Goal: Task Accomplishment & Management: Use online tool/utility

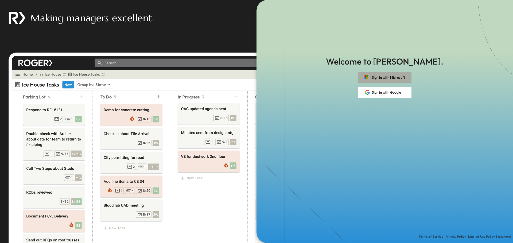
click at [382, 80] on button "Sign in with Microsoft" at bounding box center [384, 77] width 53 height 11
click at [166, 40] on div "Making managers excellent." at bounding box center [128, 122] width 256 height 244
click at [396, 75] on button "Sign in with Microsoft" at bounding box center [384, 77] width 53 height 11
click at [376, 76] on button "Sign in with Microsoft" at bounding box center [384, 77] width 53 height 11
click at [375, 75] on button "Sign in with Microsoft" at bounding box center [384, 77] width 53 height 11
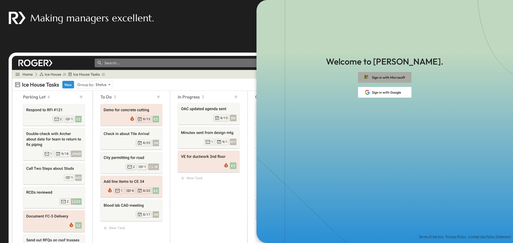
click at [389, 74] on button "Sign in with Microsoft" at bounding box center [384, 77] width 53 height 11
click at [384, 94] on button "Sign in with Google" at bounding box center [384, 92] width 53 height 11
